Goal: Transaction & Acquisition: Purchase product/service

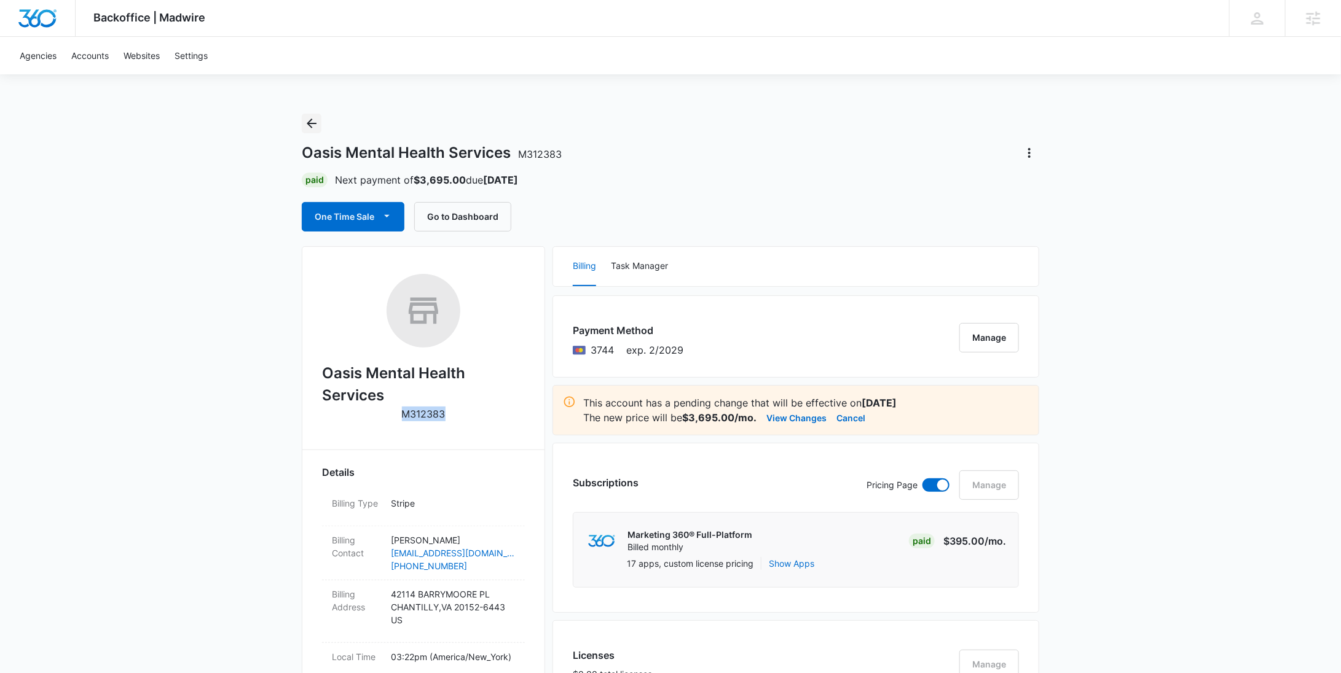
click at [318, 120] on icon "Back" at bounding box center [311, 123] width 15 height 15
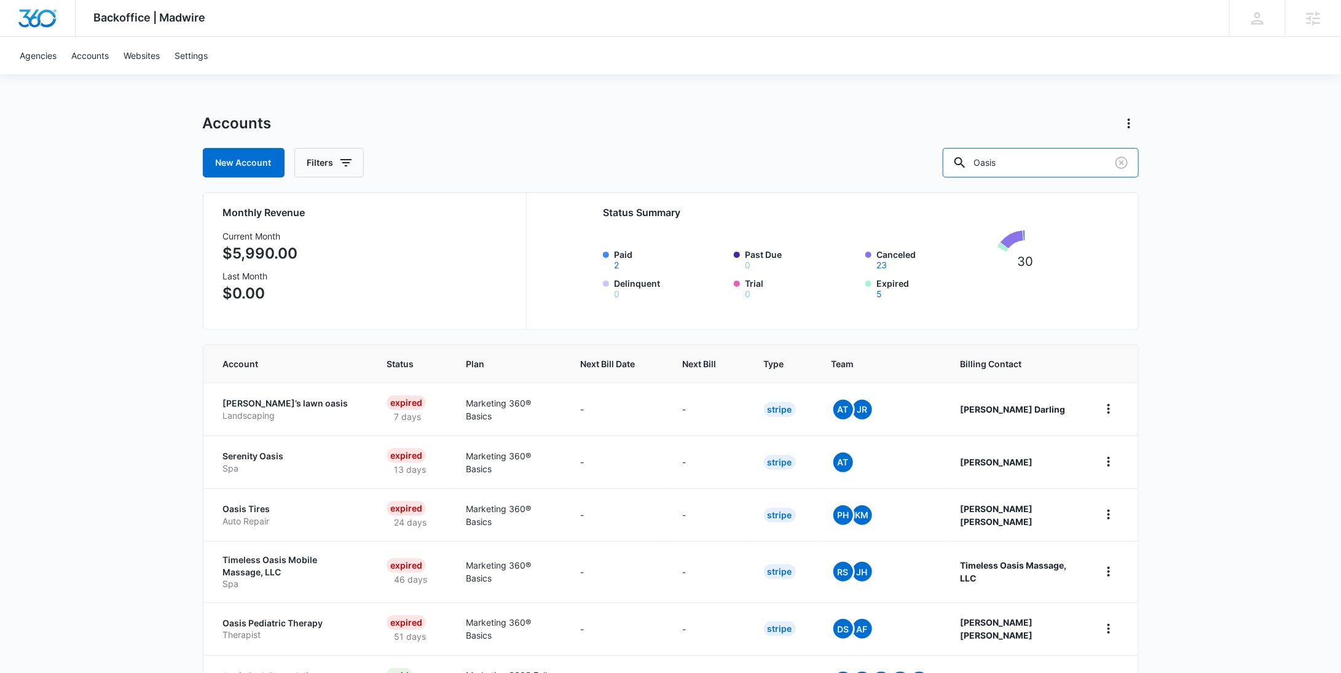
drag, startPoint x: 1036, startPoint y: 167, endPoint x: 747, endPoint y: 162, distance: 289.4
click at [919, 155] on div "New Account Filters Oasis" at bounding box center [671, 162] width 936 height 29
paste input "M337872"
type input "M337872"
drag, startPoint x: 356, startPoint y: 159, endPoint x: 382, endPoint y: 174, distance: 30.0
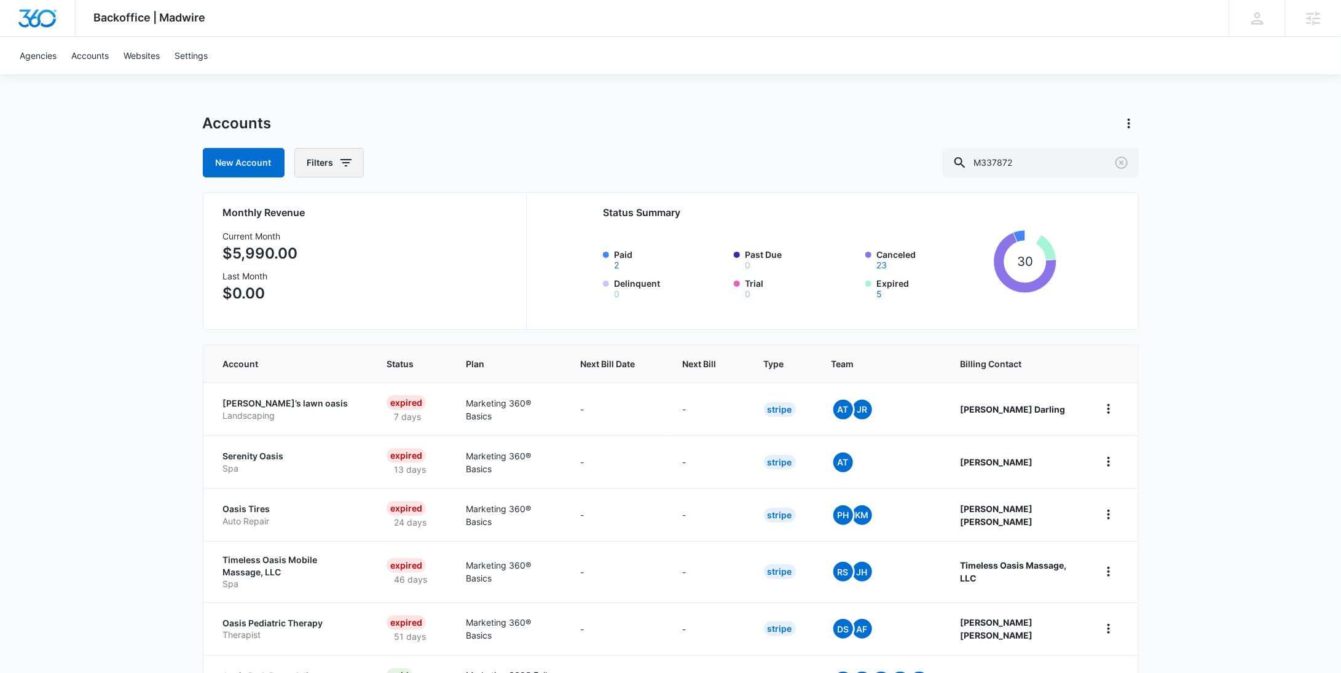
click at [356, 158] on button "Filters" at bounding box center [328, 162] width 69 height 29
click at [445, 201] on icon "Show Agency filters" at bounding box center [440, 207] width 15 height 15
click at [386, 249] on label "Search All Agencies" at bounding box center [379, 248] width 141 height 13
click at [310, 249] on input "Search All Agencies" at bounding box center [309, 248] width 1 height 1
checkbox input "true"
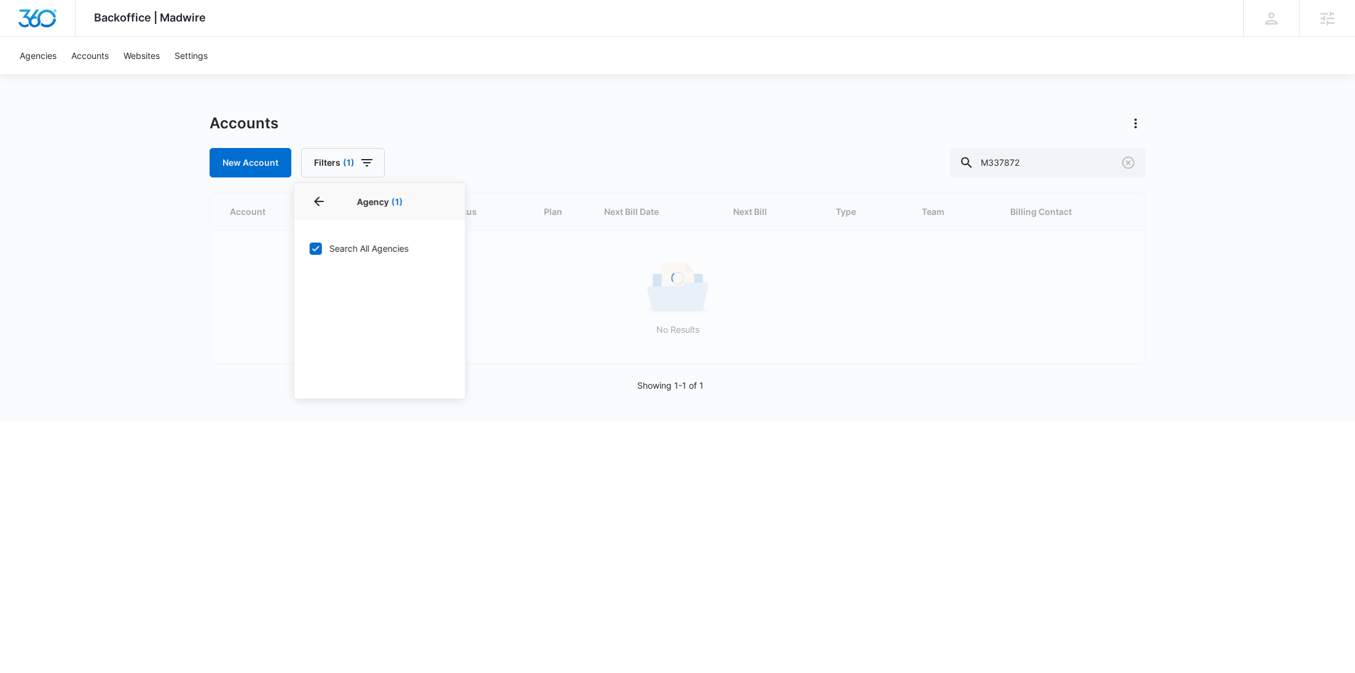
click at [518, 117] on div "Accounts" at bounding box center [678, 124] width 936 height 20
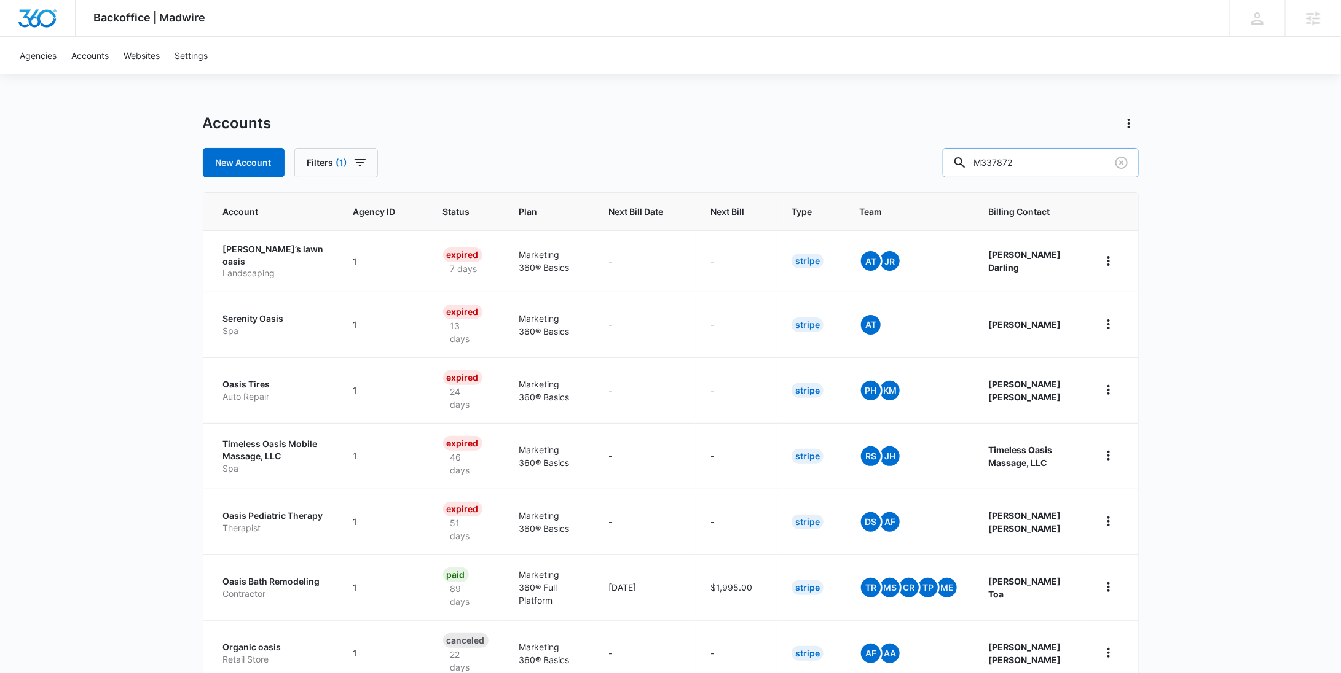
click at [1062, 173] on input "M337872" at bounding box center [1040, 162] width 196 height 29
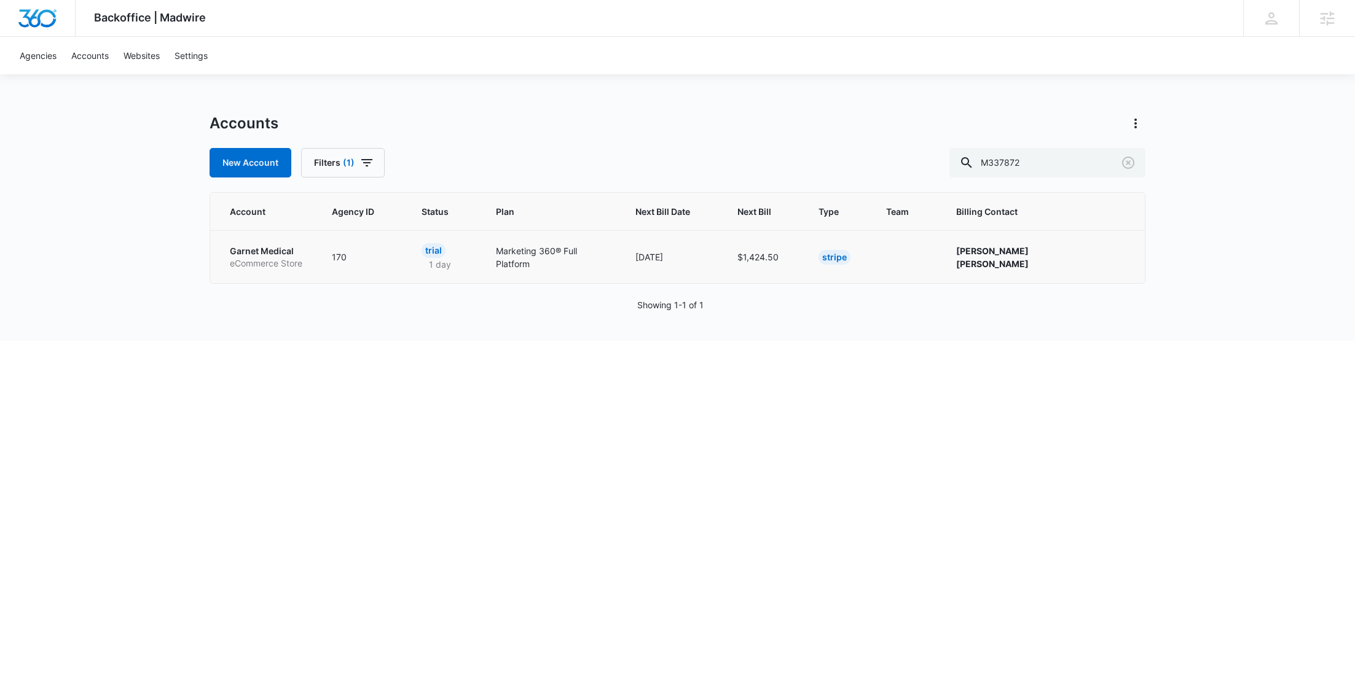
click at [259, 261] on p "eCommerce Store" at bounding box center [266, 263] width 72 height 12
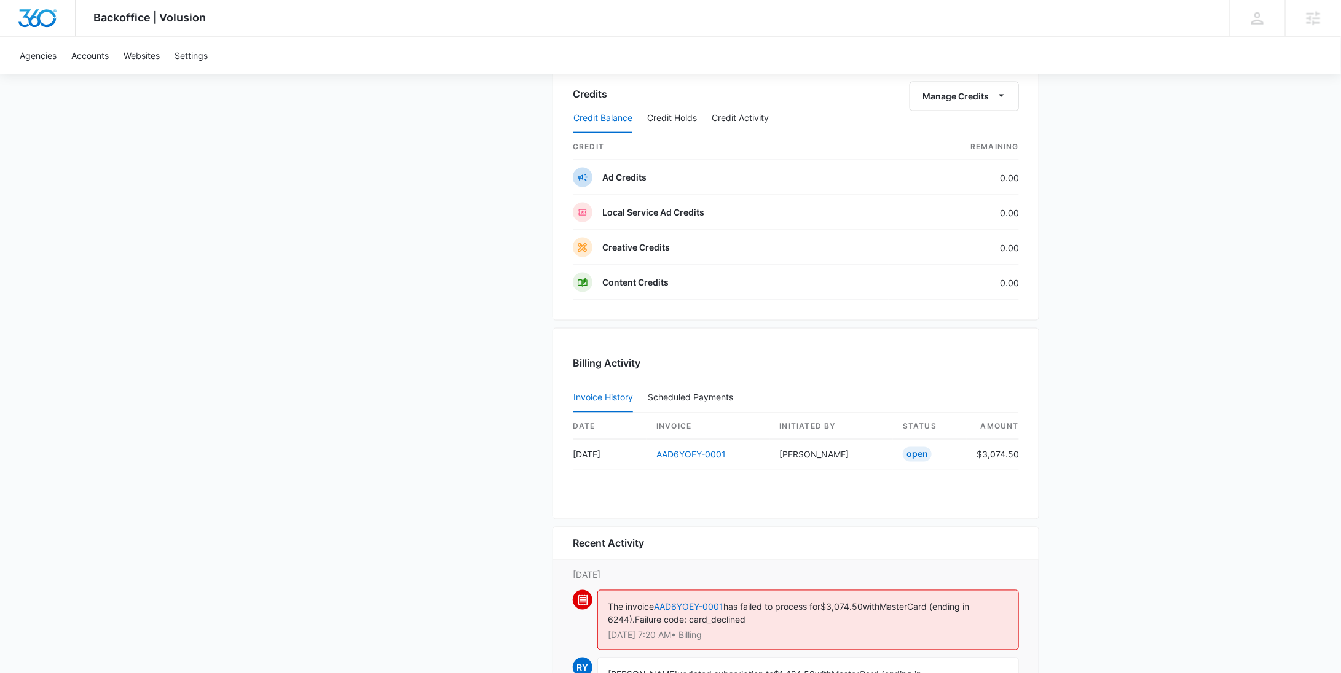
scroll to position [925, 0]
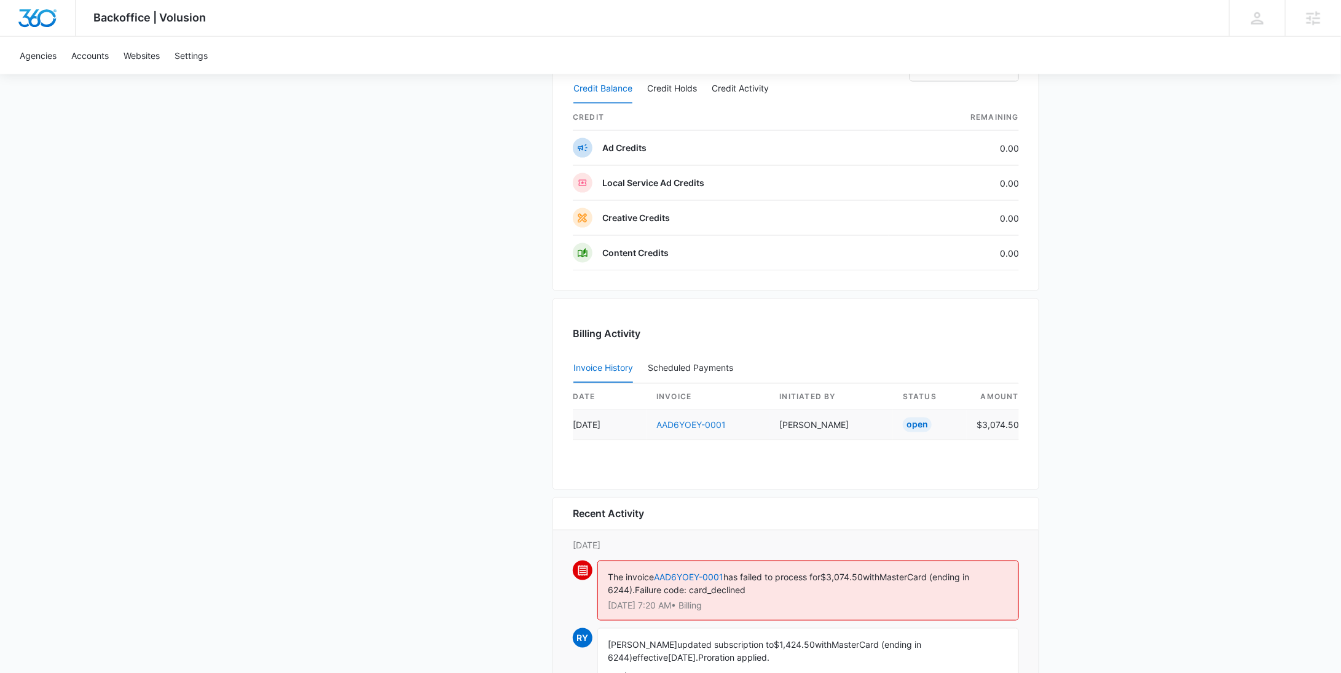
click at [708, 420] on link "AAD6YOEY-0001" at bounding box center [690, 425] width 69 height 10
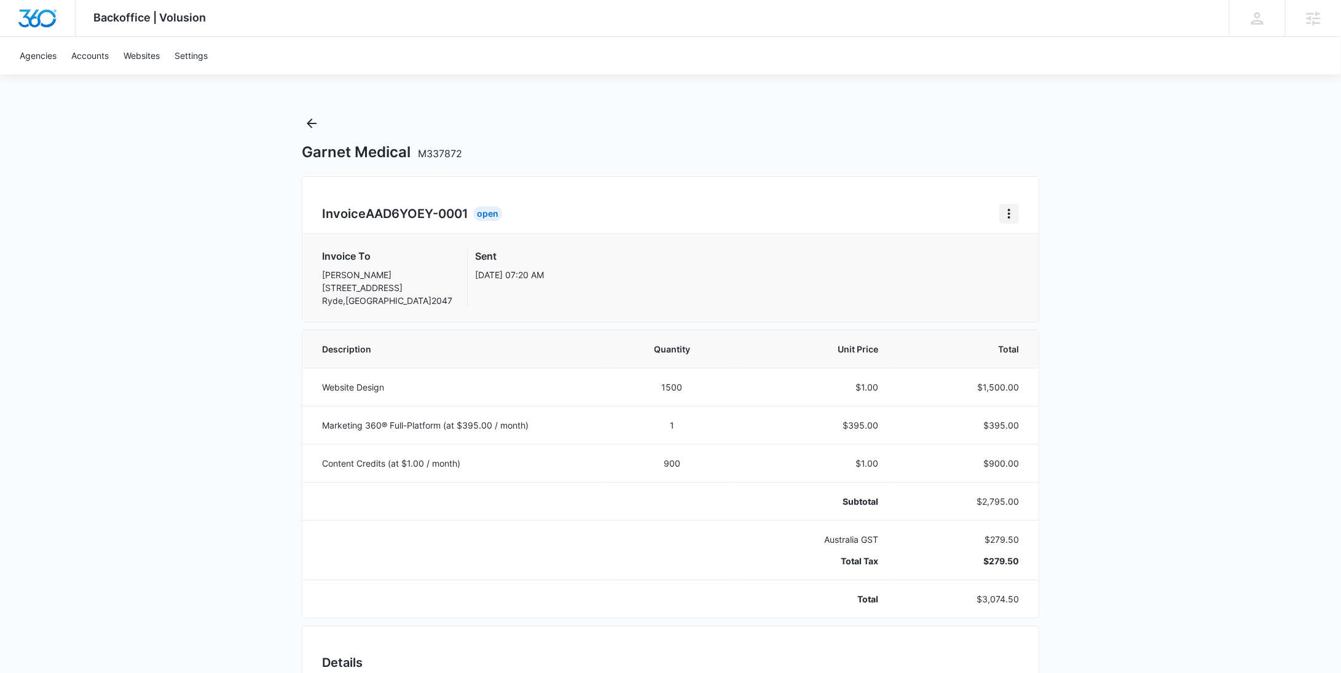
click at [1014, 219] on icon "Home" at bounding box center [1008, 213] width 15 height 15
click at [1025, 263] on div "Retry Payment" at bounding box center [1050, 266] width 71 height 9
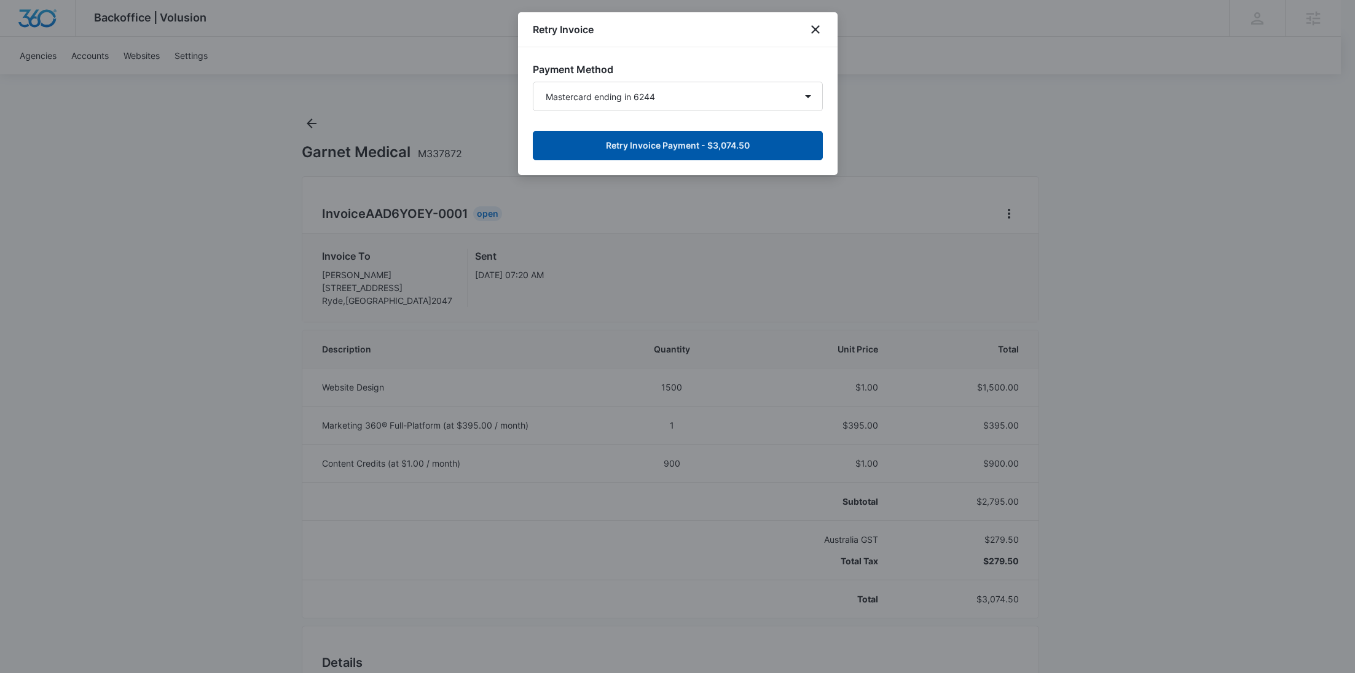
click at [716, 149] on button "Retry Invoice Payment - $3,074.50" at bounding box center [678, 145] width 290 height 29
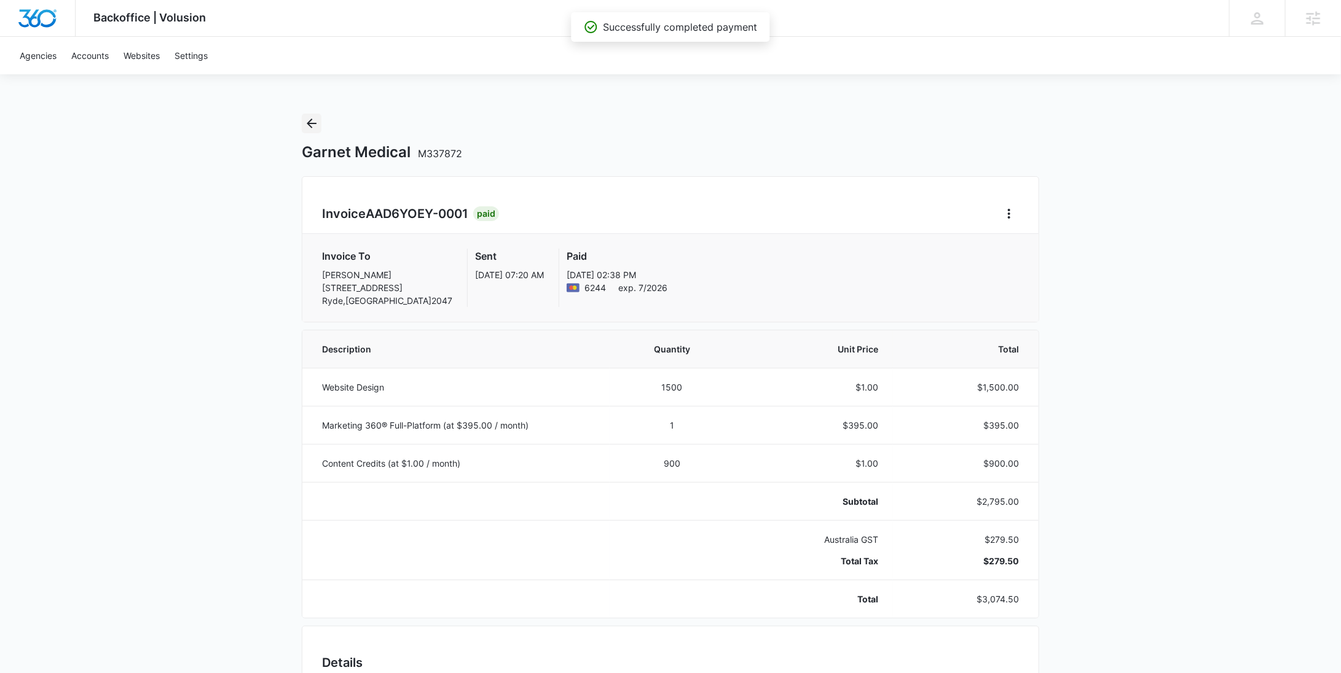
click at [313, 124] on icon "Back" at bounding box center [311, 123] width 15 height 15
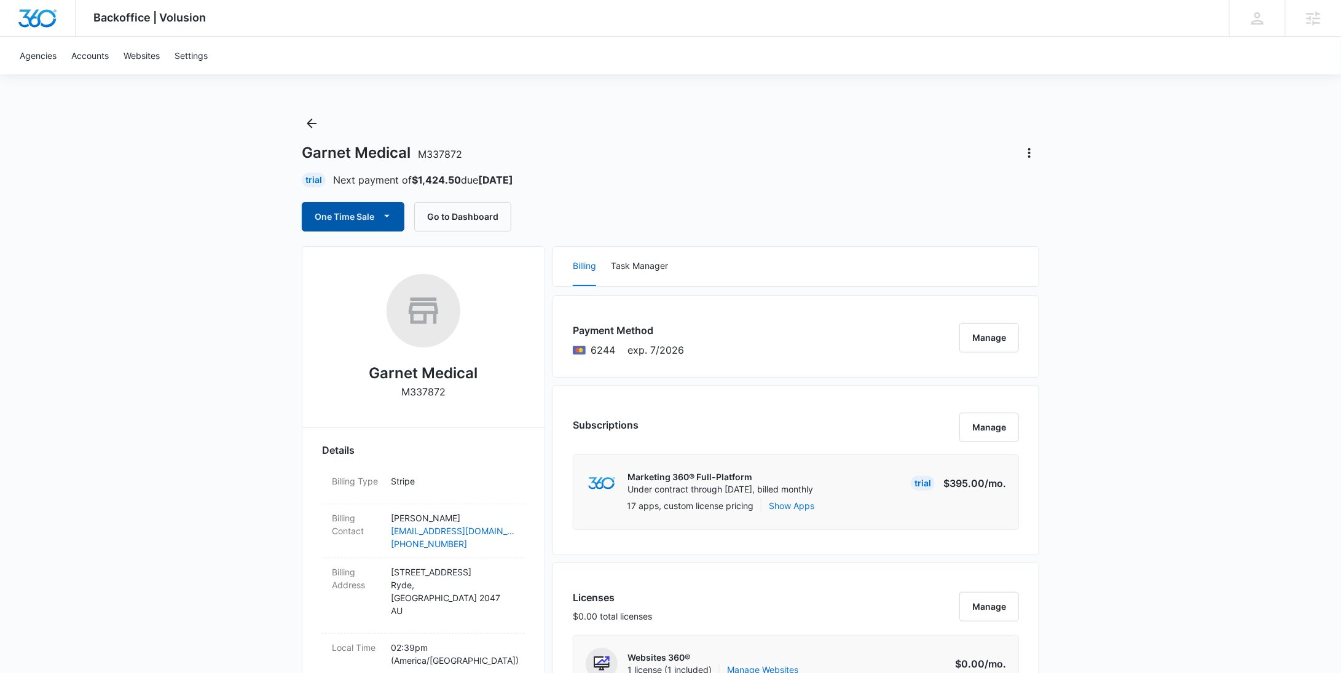
click at [366, 221] on button "One Time Sale" at bounding box center [353, 216] width 103 height 29
click at [362, 260] on div "Run One-Time Payment" at bounding box center [388, 258] width 142 height 13
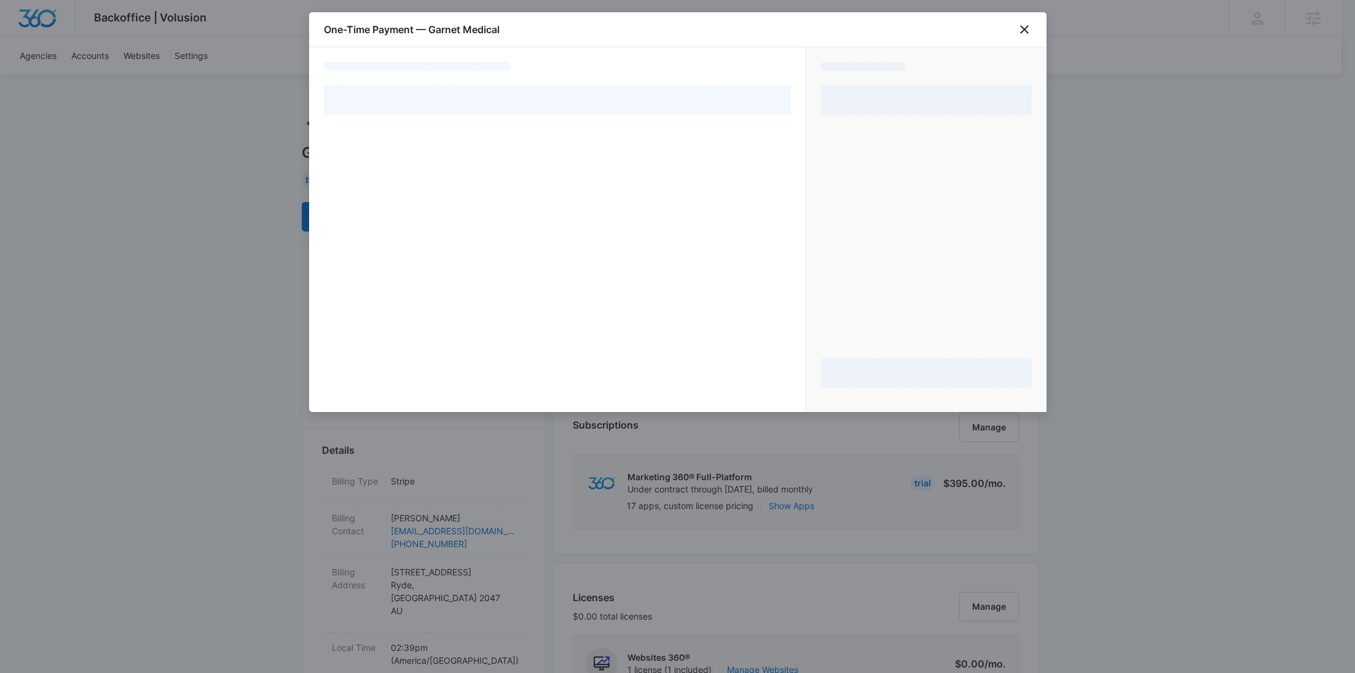
select select "pm_1S5aP3A4n8RTgNjUTiuBgcPY"
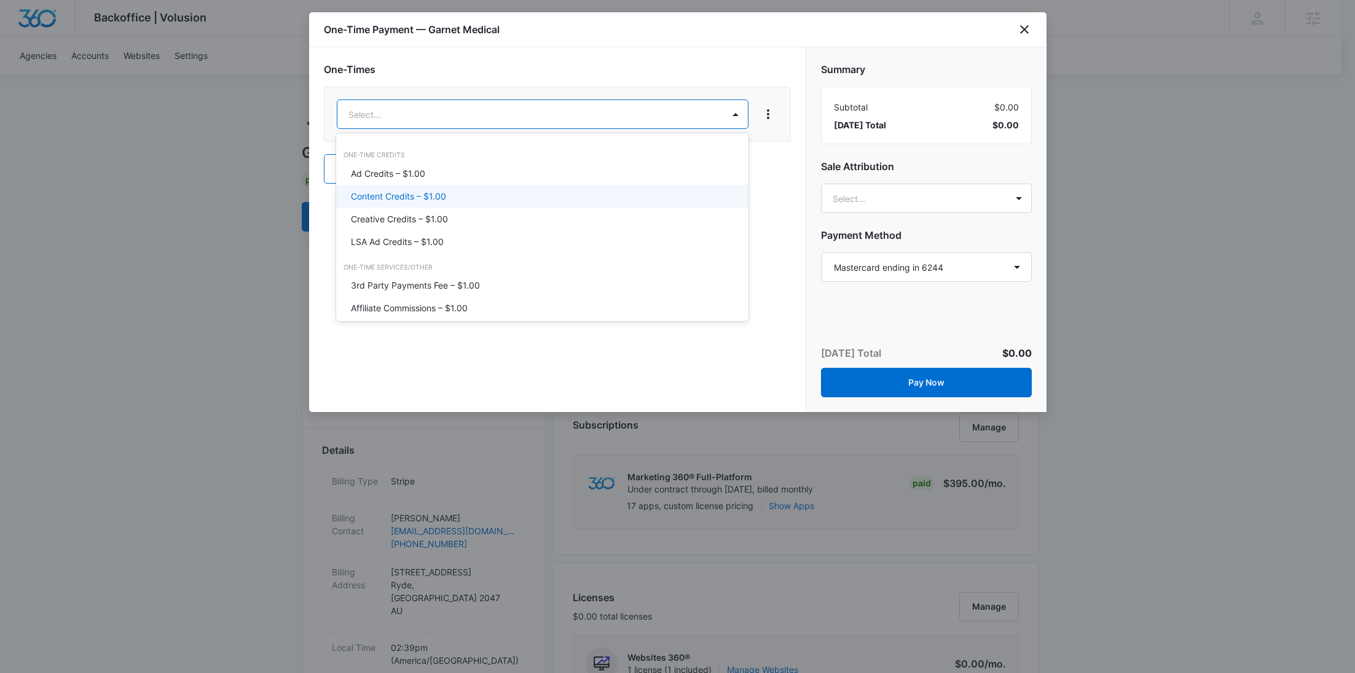
click at [417, 191] on p "Content Credits – $1.00" at bounding box center [398, 196] width 95 height 13
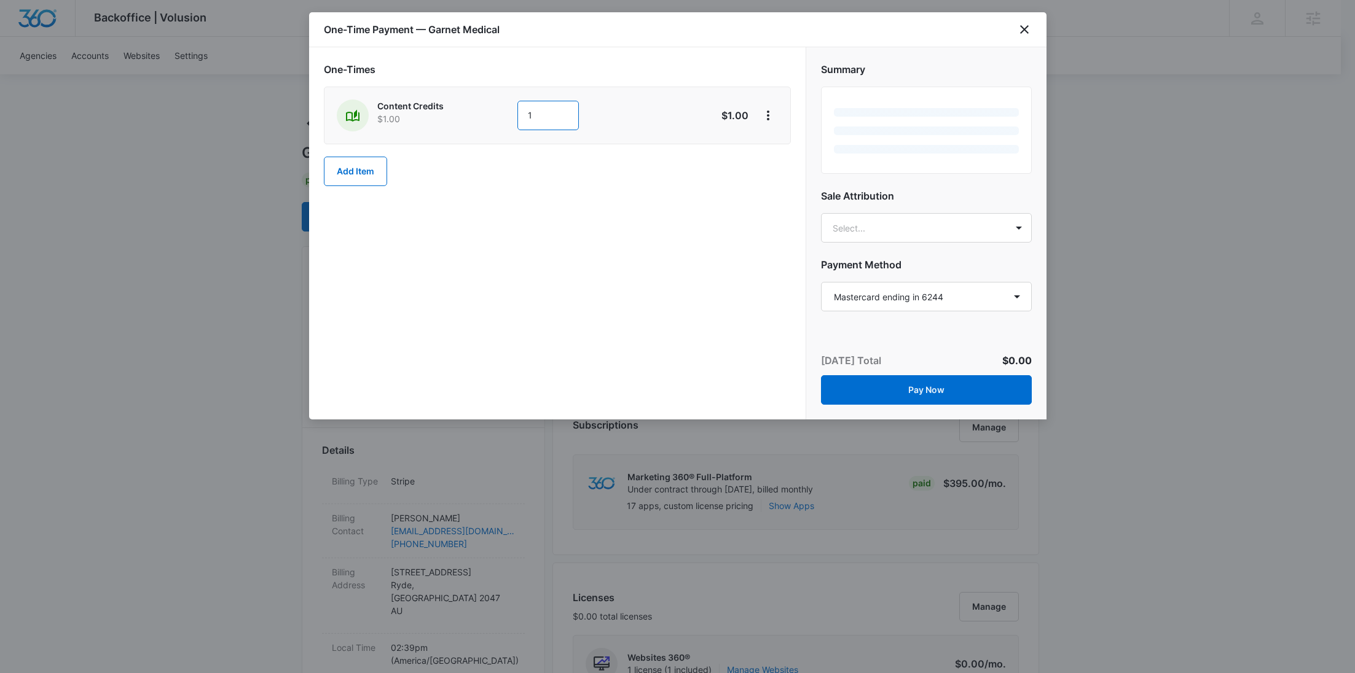
drag, startPoint x: 568, startPoint y: 120, endPoint x: 512, endPoint y: 121, distance: 55.9
click at [514, 121] on div "Content Credits $1.00 1" at bounding box center [514, 116] width 354 height 32
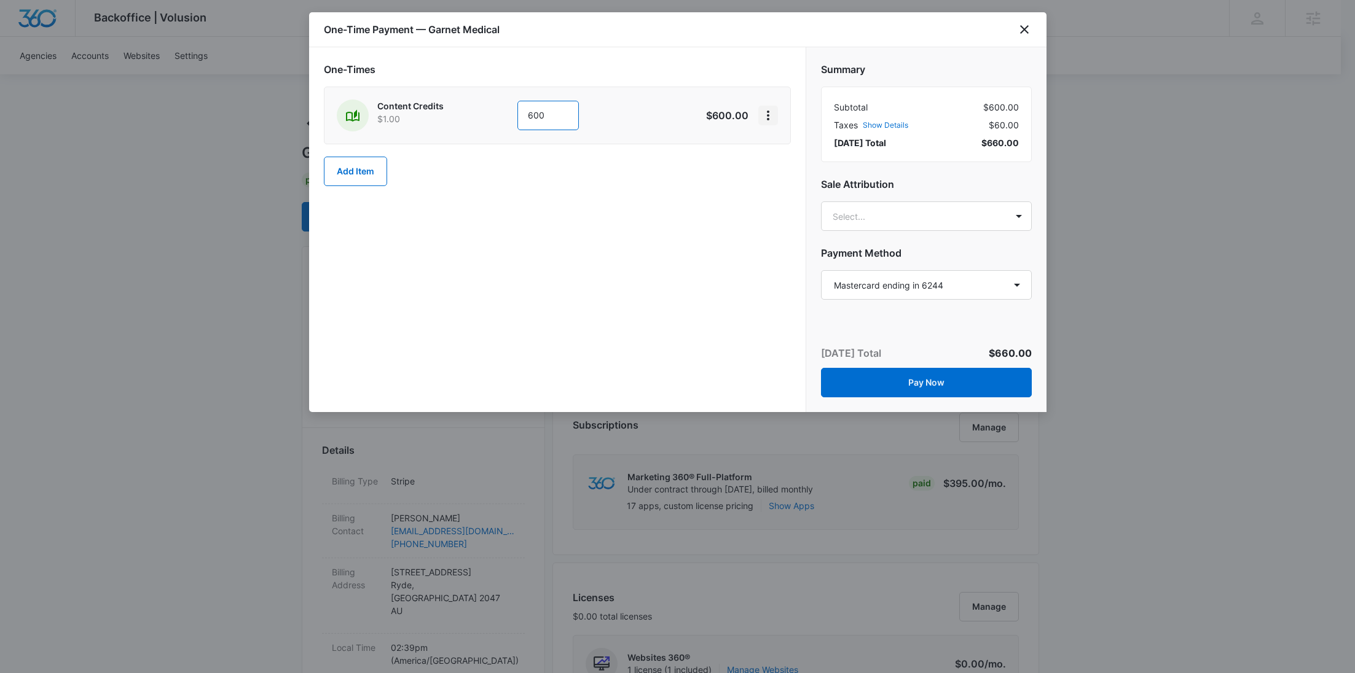
type input "600"
click at [773, 112] on icon "View More" at bounding box center [768, 115] width 15 height 15
click at [782, 142] on button "Add Discount" at bounding box center [808, 149] width 98 height 18
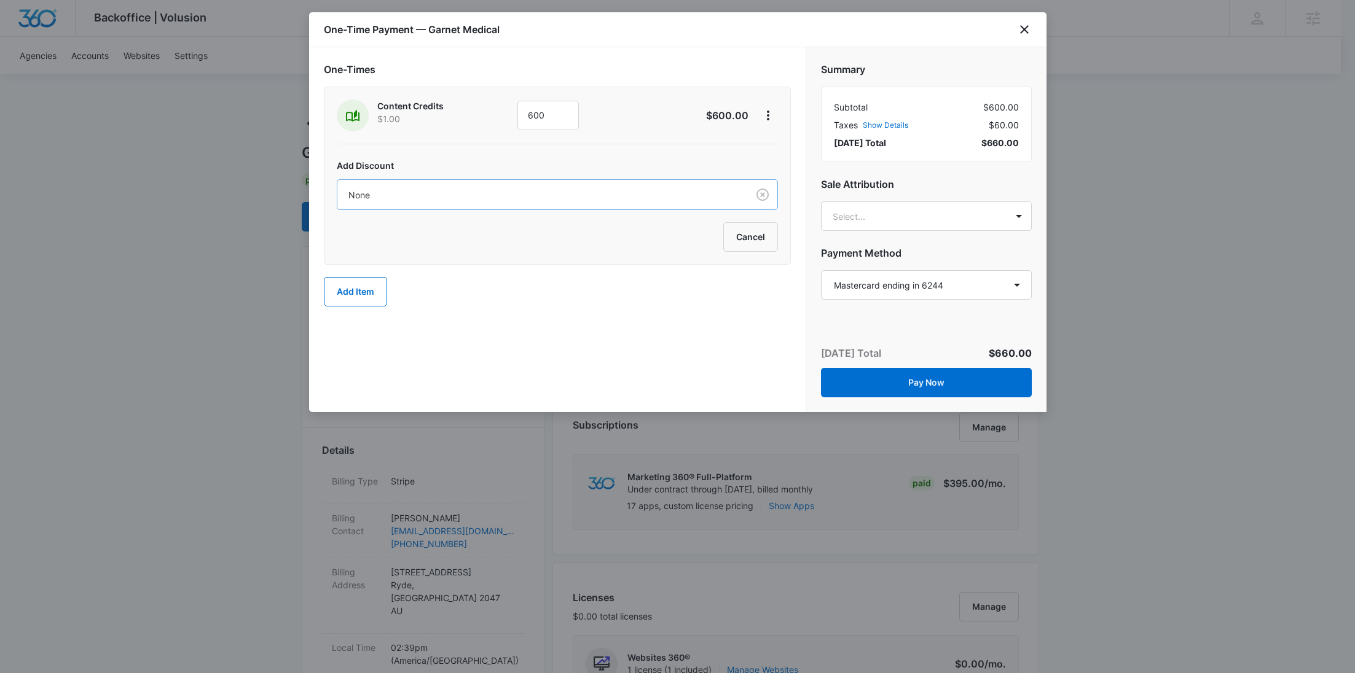
drag, startPoint x: 536, startPoint y: 200, endPoint x: 532, endPoint y: 205, distance: 7.0
click at [536, 199] on div at bounding box center [539, 194] width 383 height 15
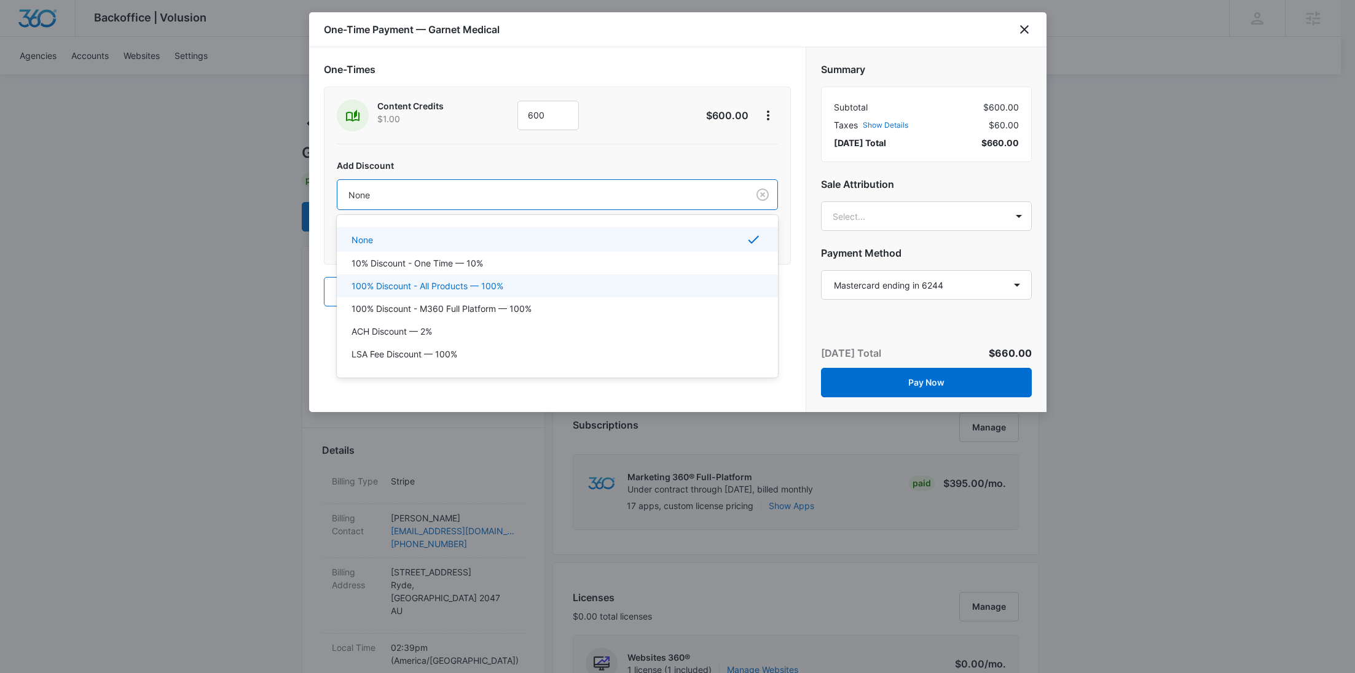
click at [476, 276] on div "100% Discount - All Products — 100%" at bounding box center [557, 286] width 441 height 23
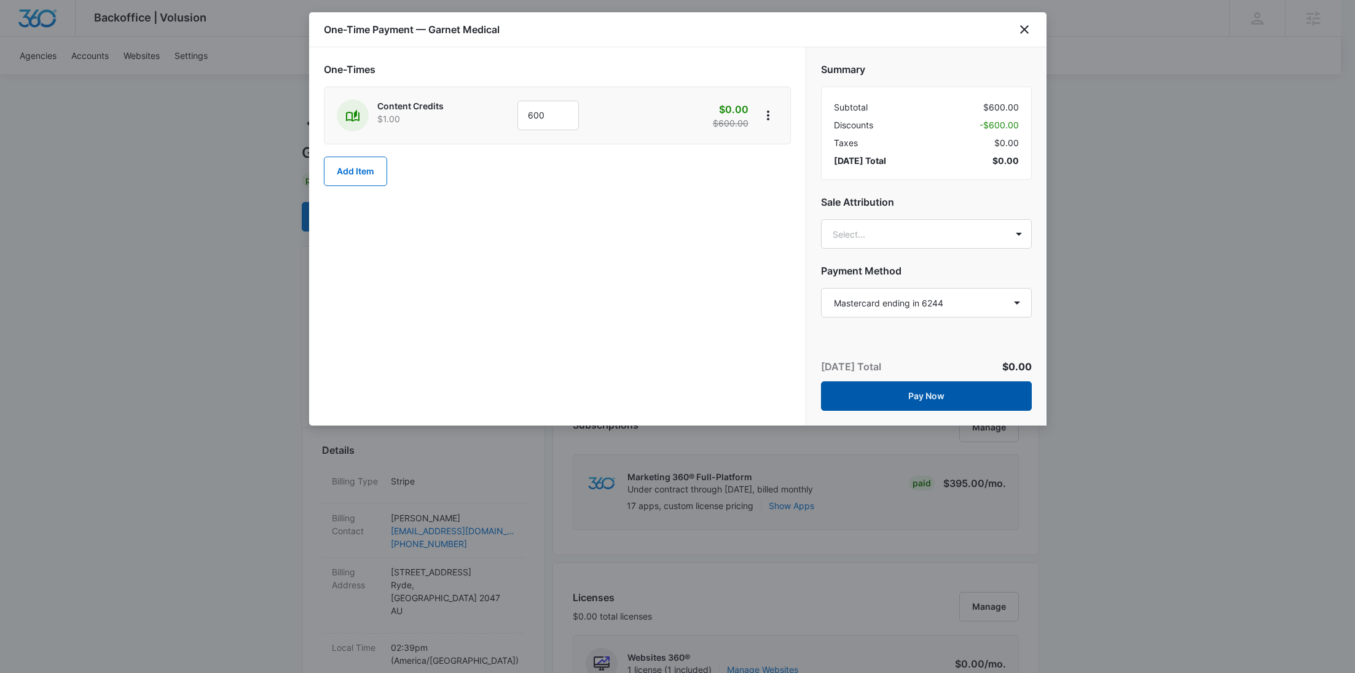
click at [943, 388] on button "Pay Now" at bounding box center [926, 396] width 211 height 29
